Goal: Task Accomplishment & Management: Manage account settings

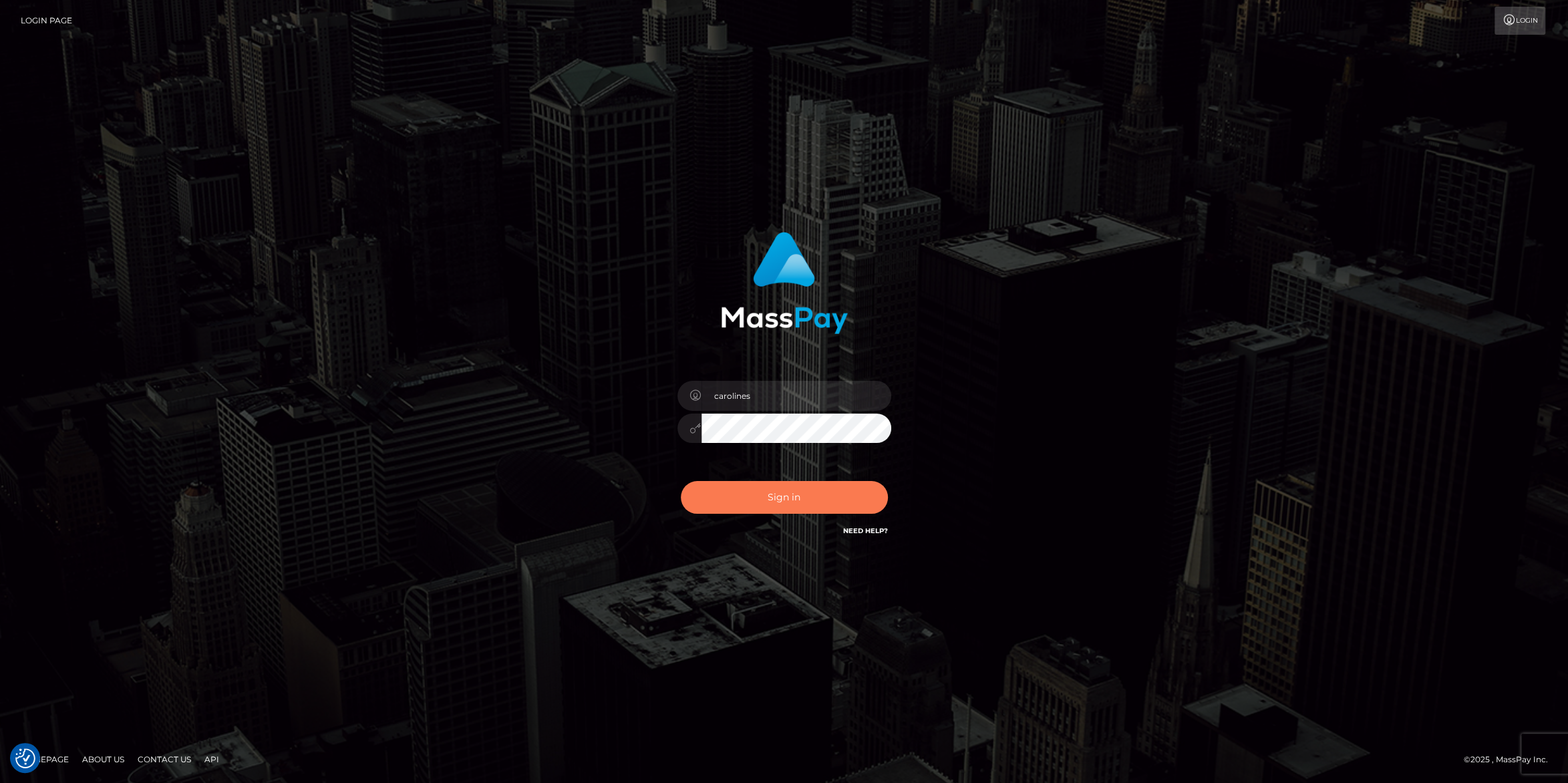
click at [789, 493] on button "Sign in" at bounding box center [784, 497] width 207 height 33
click at [754, 502] on button "Sign in" at bounding box center [784, 497] width 207 height 33
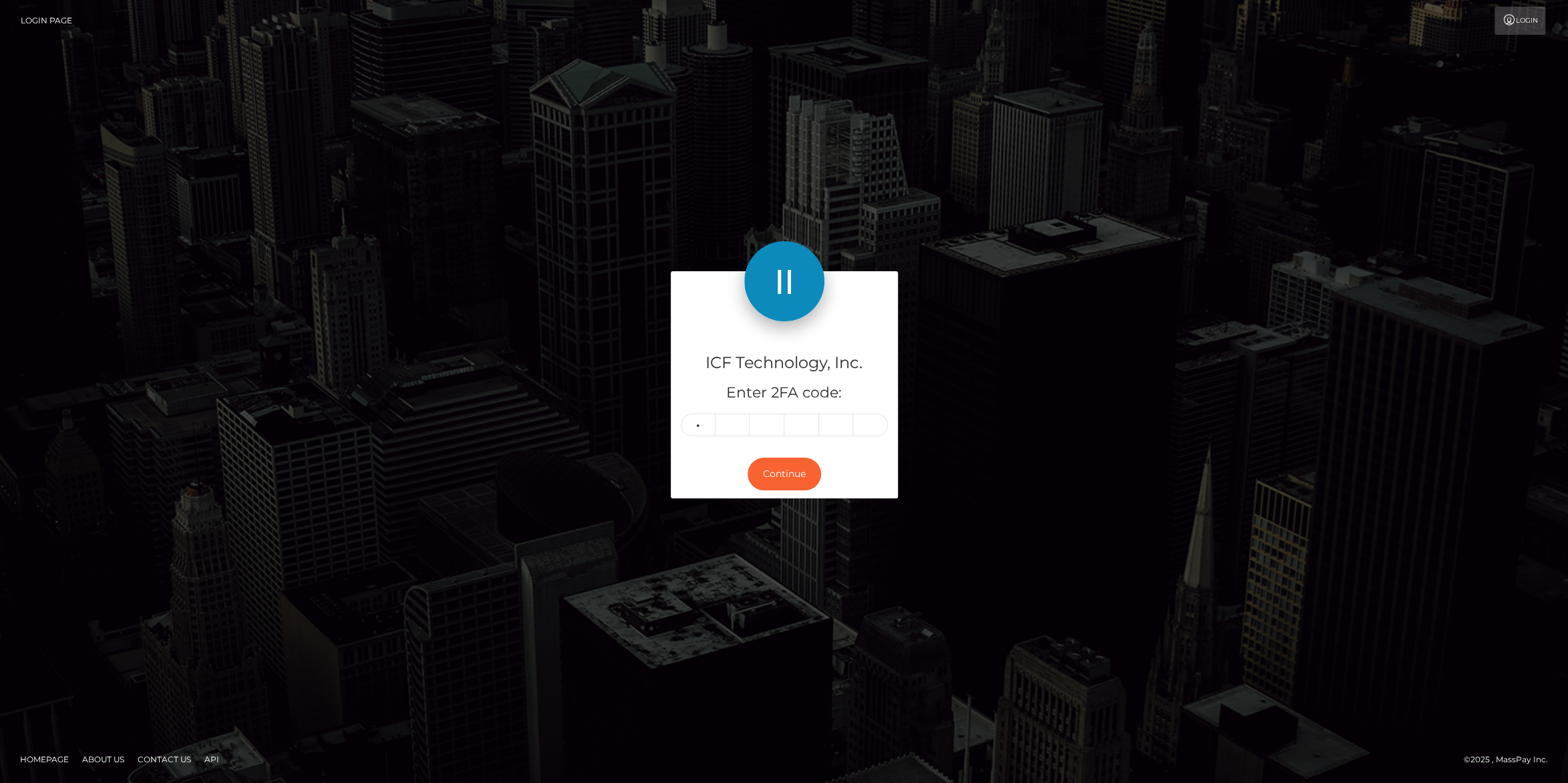
type input "2"
type input "1"
type input "8"
type input "7"
type input "0"
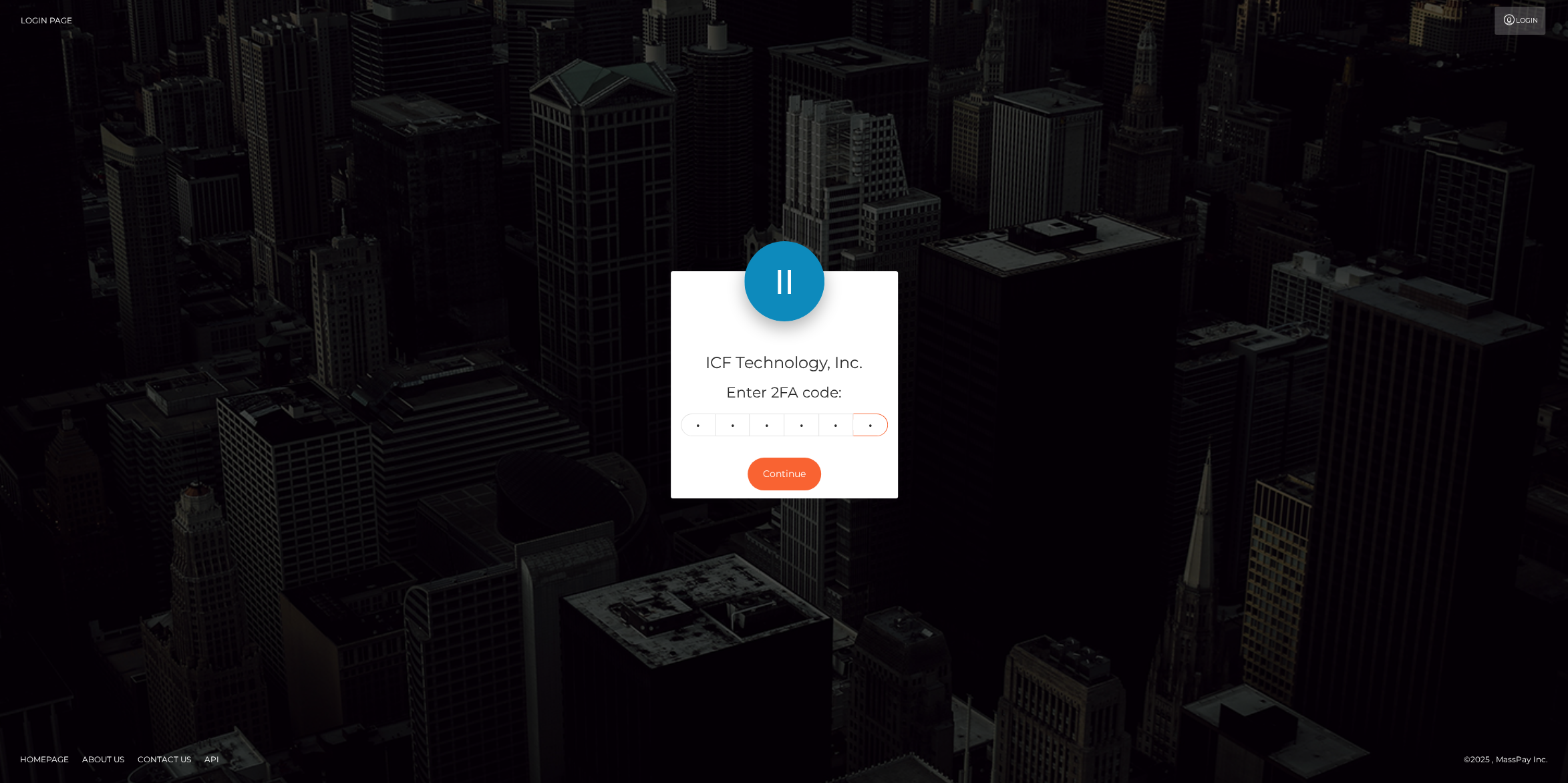
type input "2"
click at [770, 483] on button "Continue" at bounding box center [784, 474] width 74 height 33
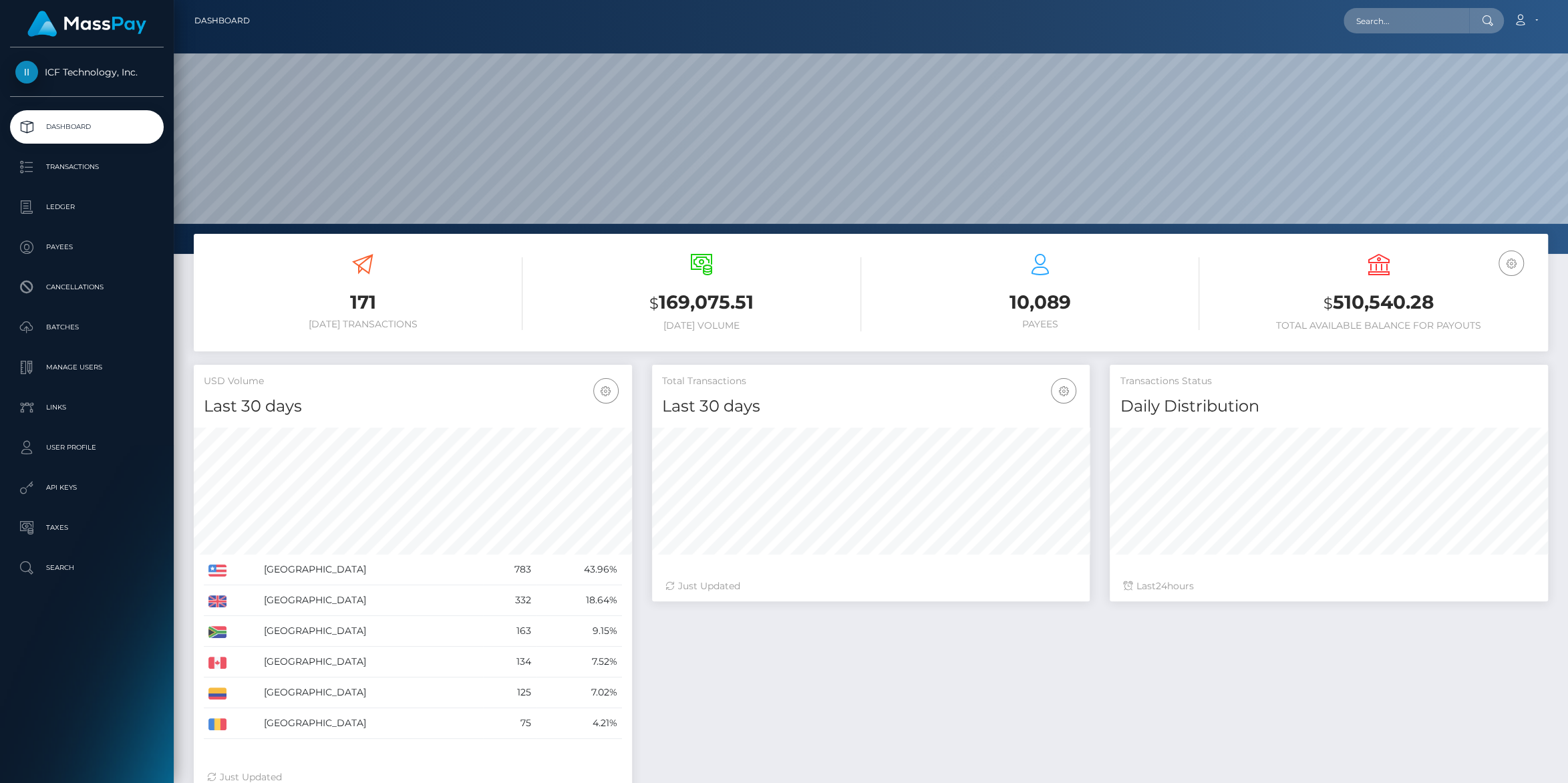
scroll to position [236, 437]
click at [56, 210] on p "Ledger" at bounding box center [86, 207] width 143 height 20
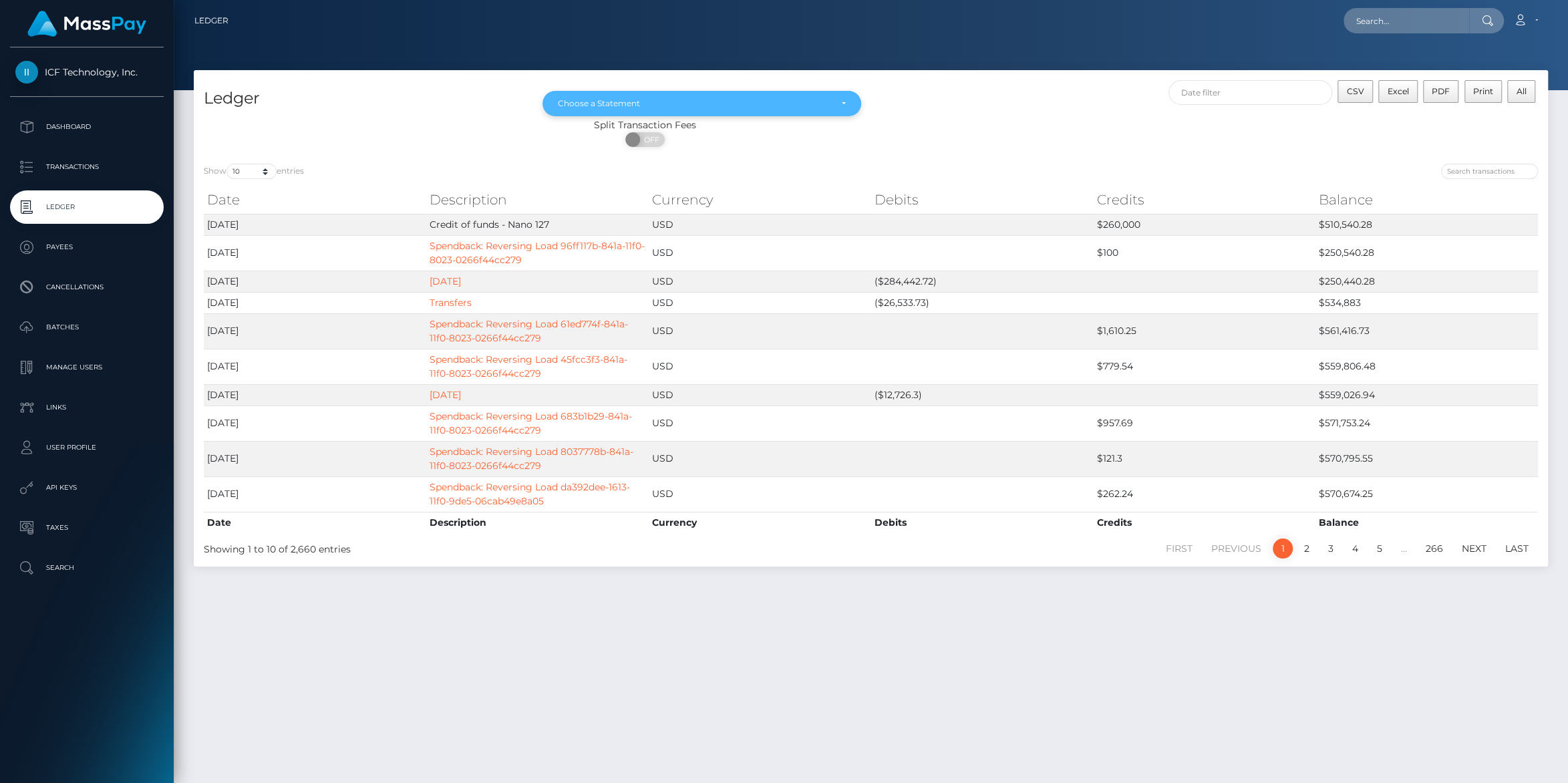
click at [809, 101] on div "Choose a Statement" at bounding box center [694, 104] width 273 height 11
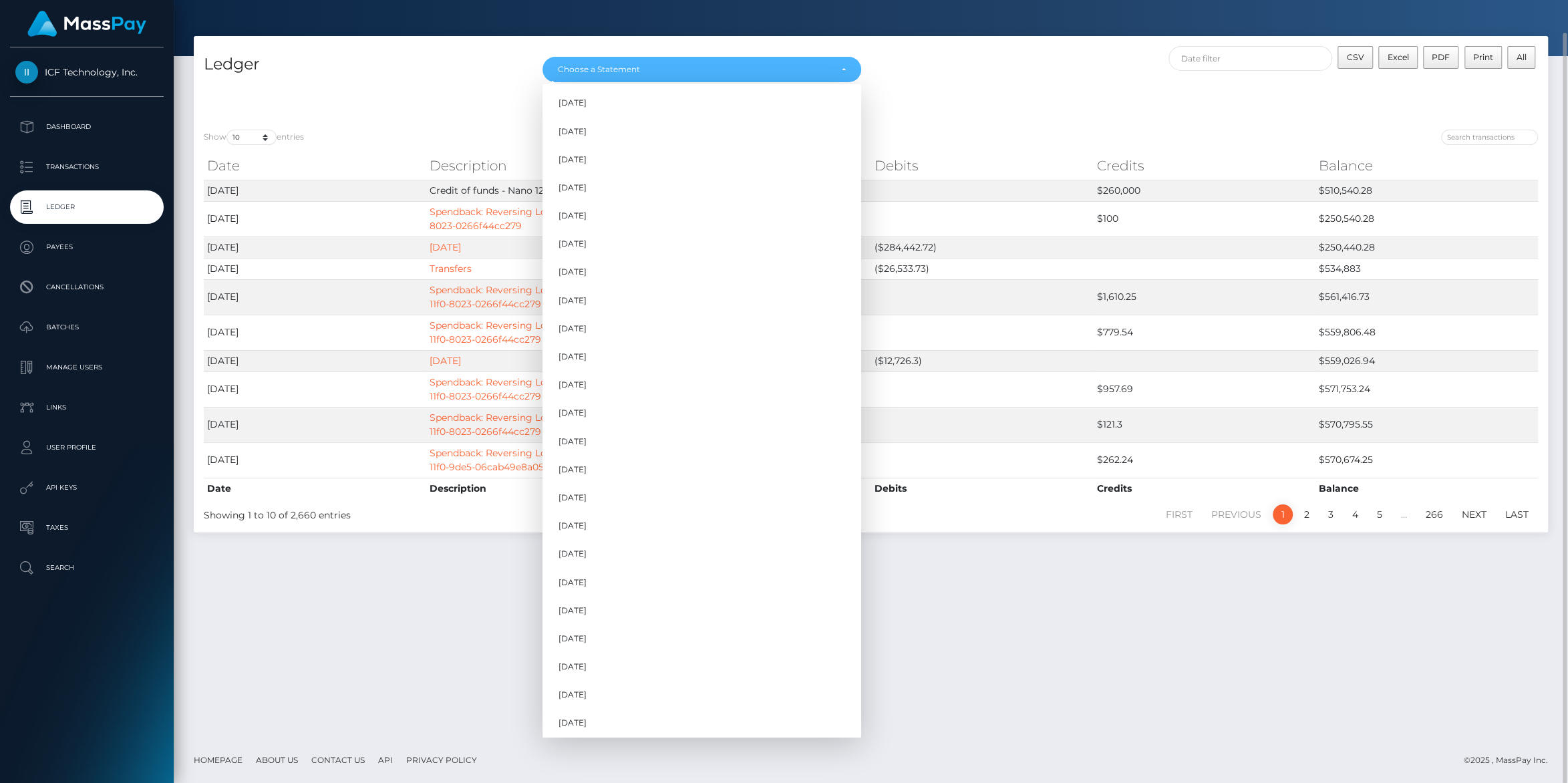
scroll to position [739, 0]
click at [585, 688] on span "[DATE]" at bounding box center [573, 692] width 28 height 12
select select "[DATE]"
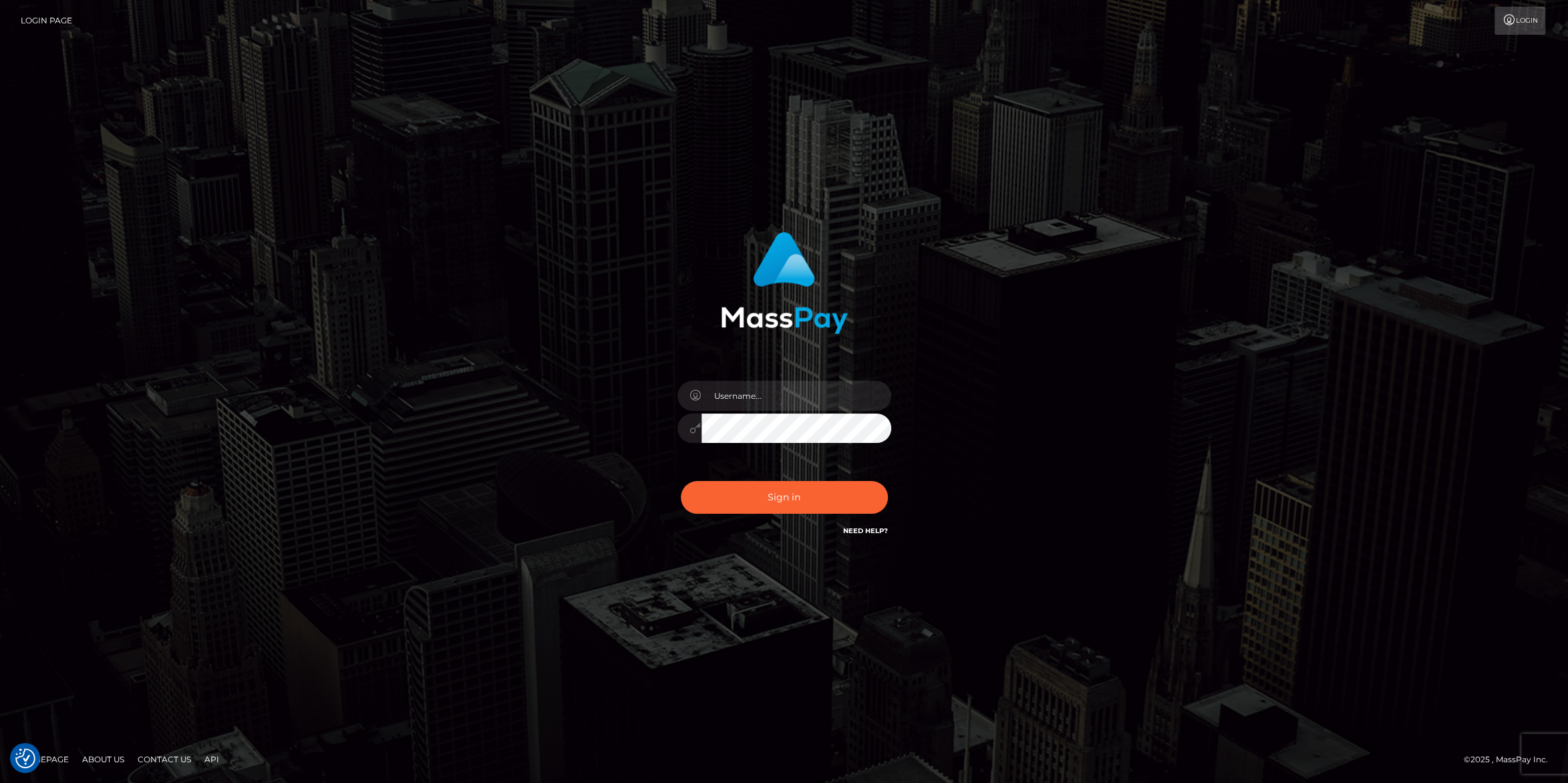
type input "carolines"
